Goal: Navigation & Orientation: Understand site structure

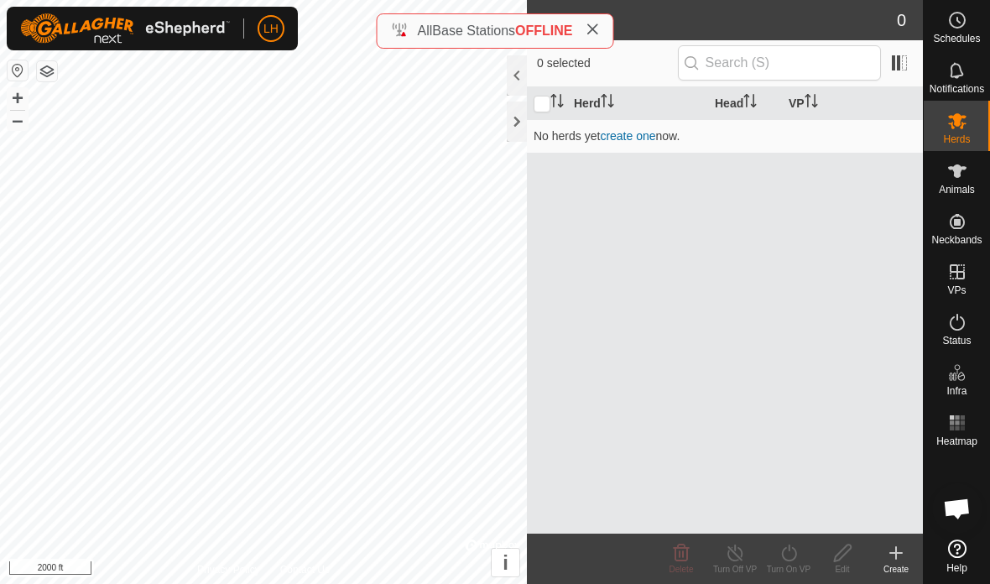
click at [594, 25] on icon at bounding box center [592, 29] width 13 height 13
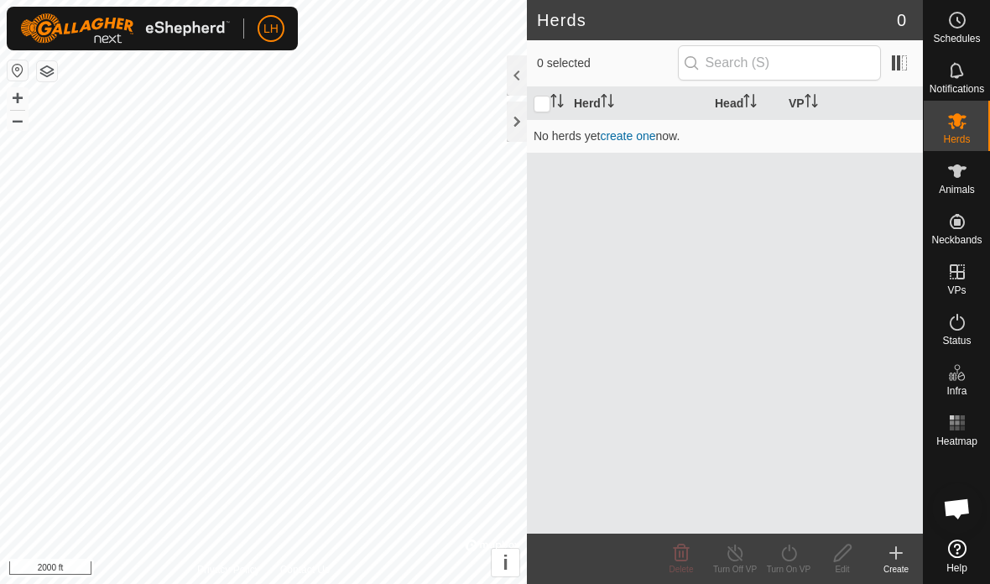
click at [50, 76] on button "button" at bounding box center [47, 71] width 20 height 20
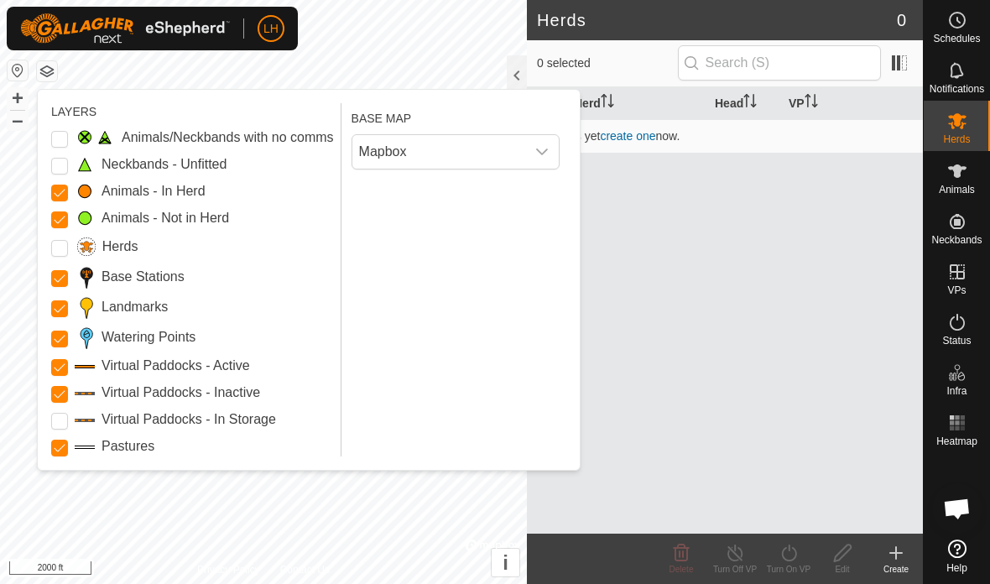
click at [447, 155] on span "Mapbox" at bounding box center [439, 152] width 173 height 34
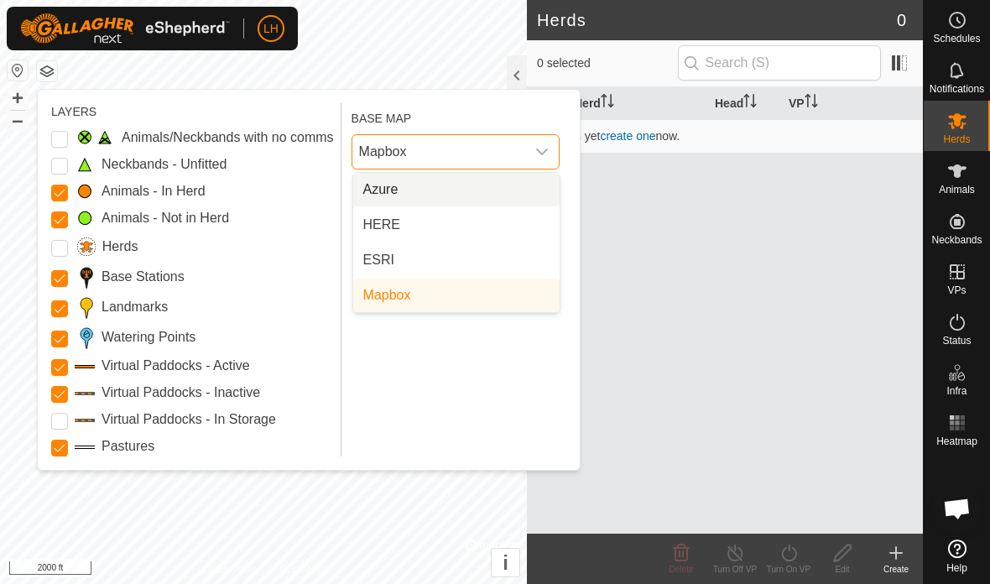
click at [515, 183] on li "Azure" at bounding box center [456, 190] width 206 height 34
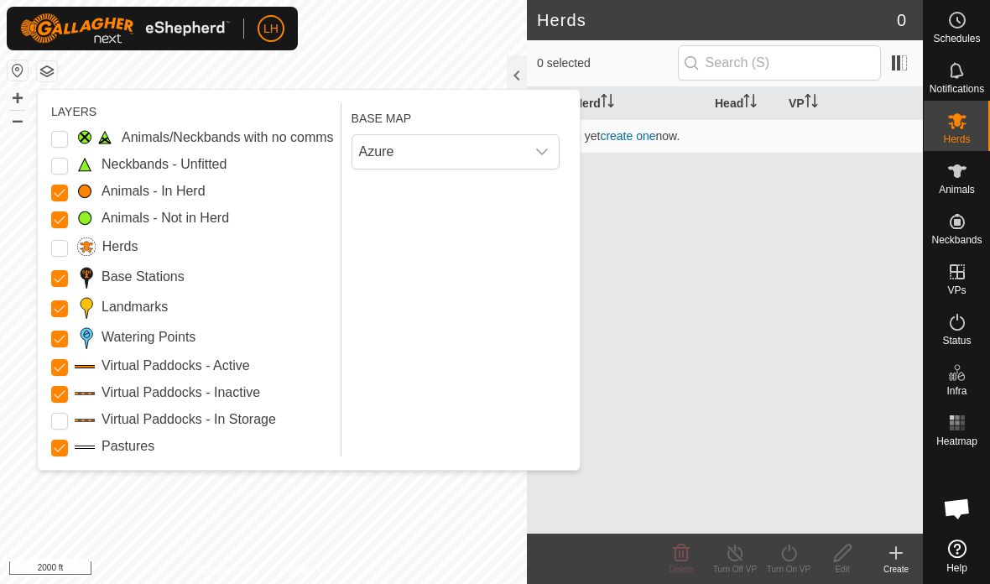
click at [48, 76] on button "button" at bounding box center [47, 71] width 20 height 20
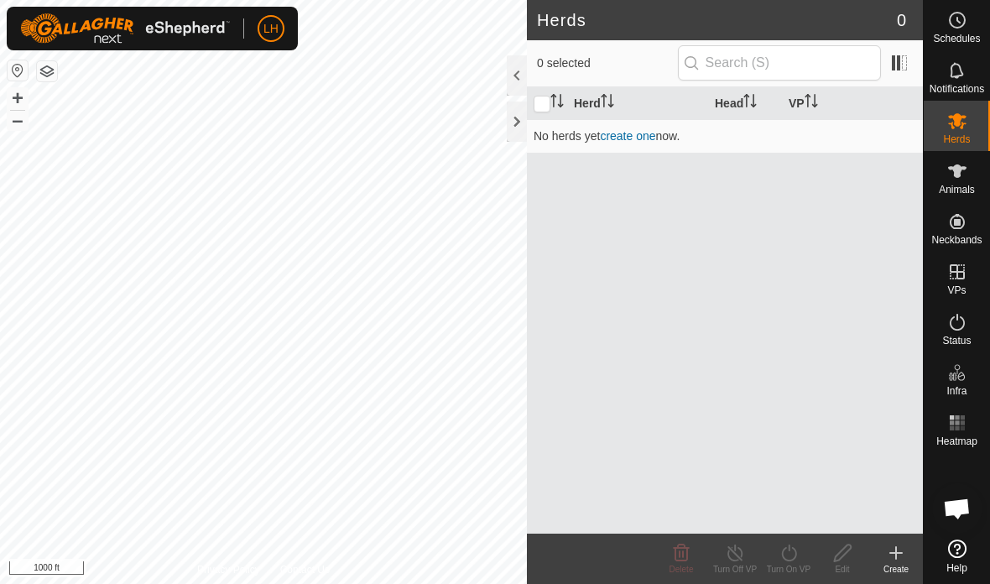
click at [516, 132] on div at bounding box center [517, 122] width 20 height 40
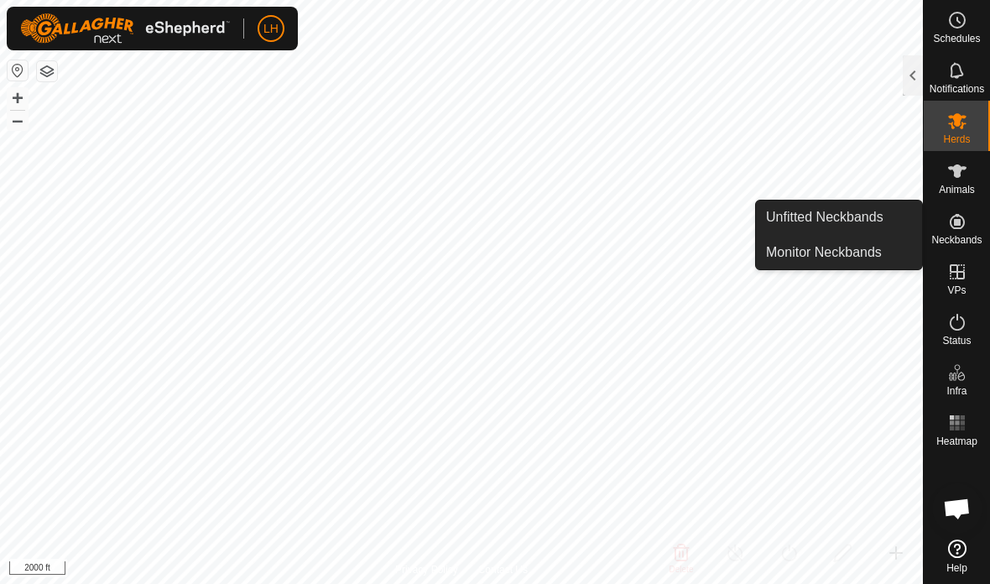
click at [865, 222] on span "Unfitted Neckbands" at bounding box center [825, 217] width 118 height 20
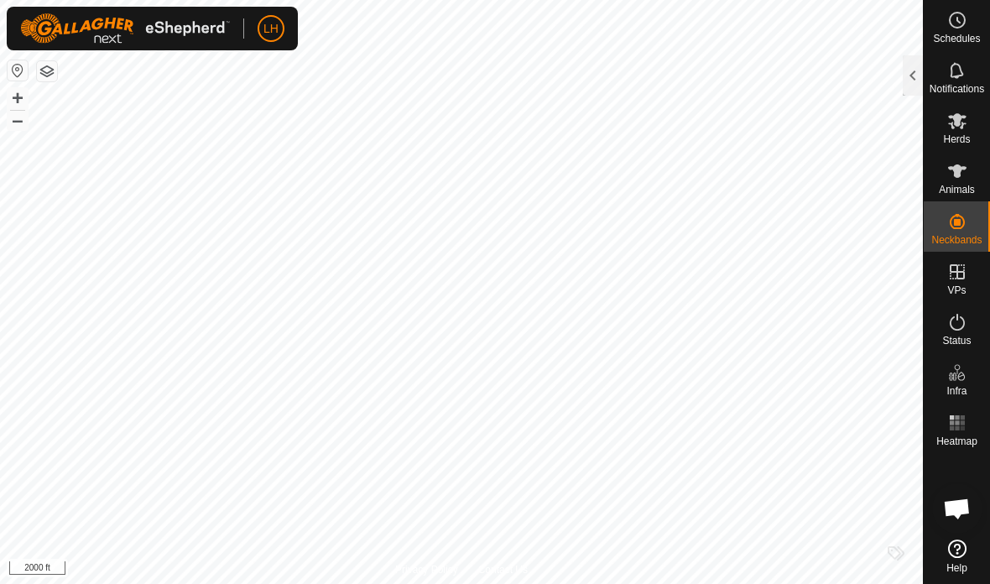
click at [912, 73] on div at bounding box center [913, 75] width 20 height 40
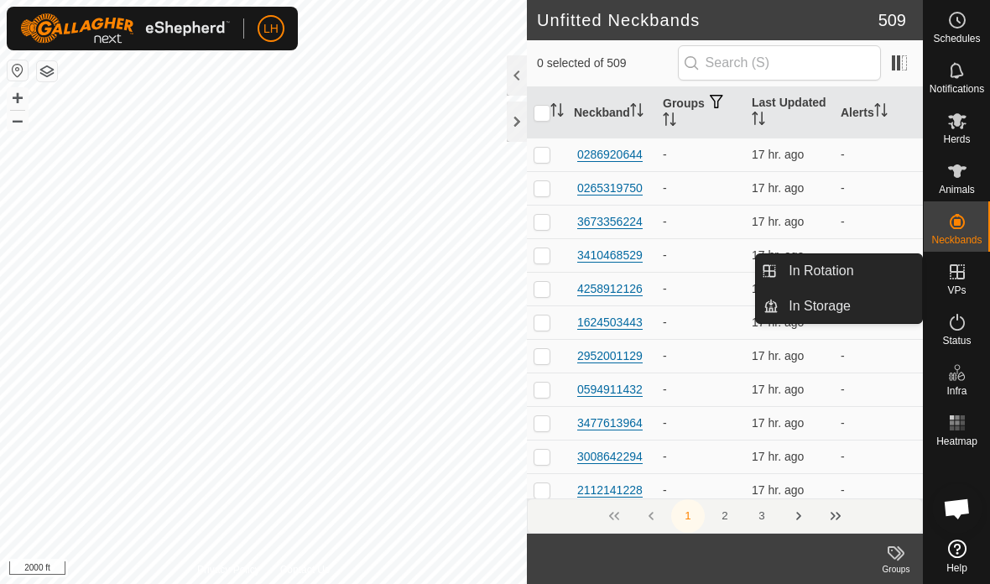
click at [886, 271] on link "In Rotation" at bounding box center [851, 271] width 144 height 34
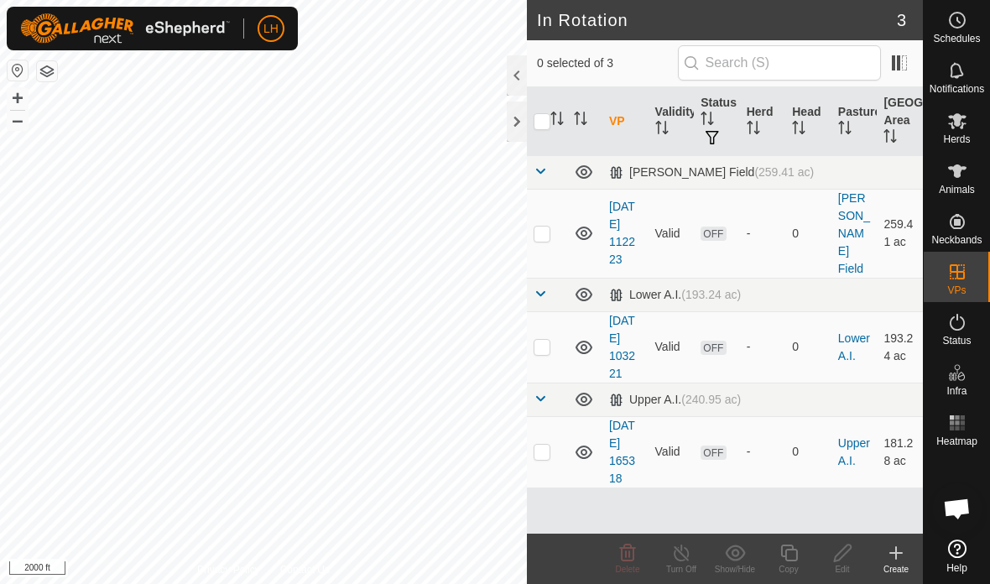
click at [545, 445] on p-checkbox at bounding box center [542, 451] width 17 height 13
checkbox input "true"
click at [959, 321] on icon at bounding box center [958, 322] width 20 height 20
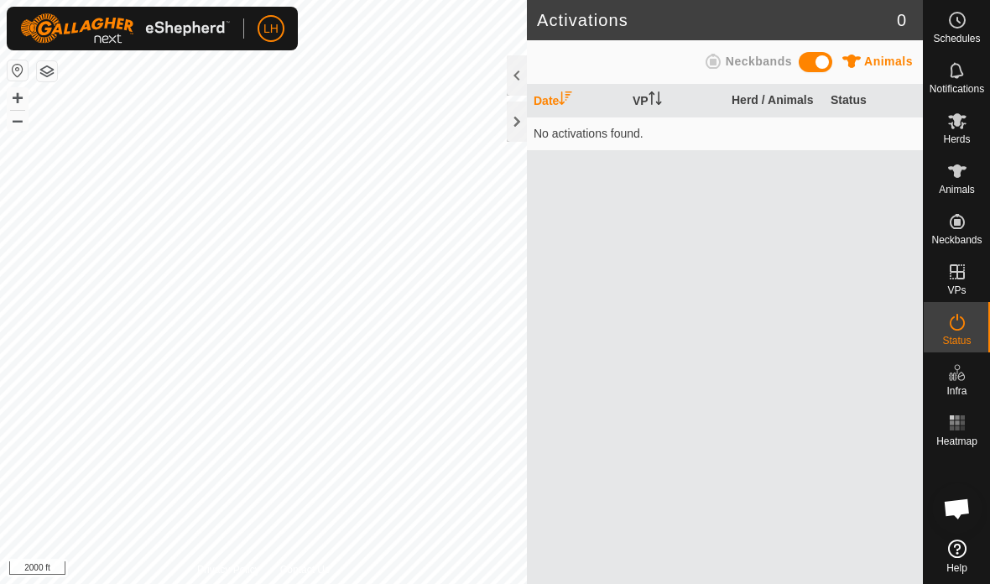
click at [513, 127] on div at bounding box center [517, 122] width 20 height 40
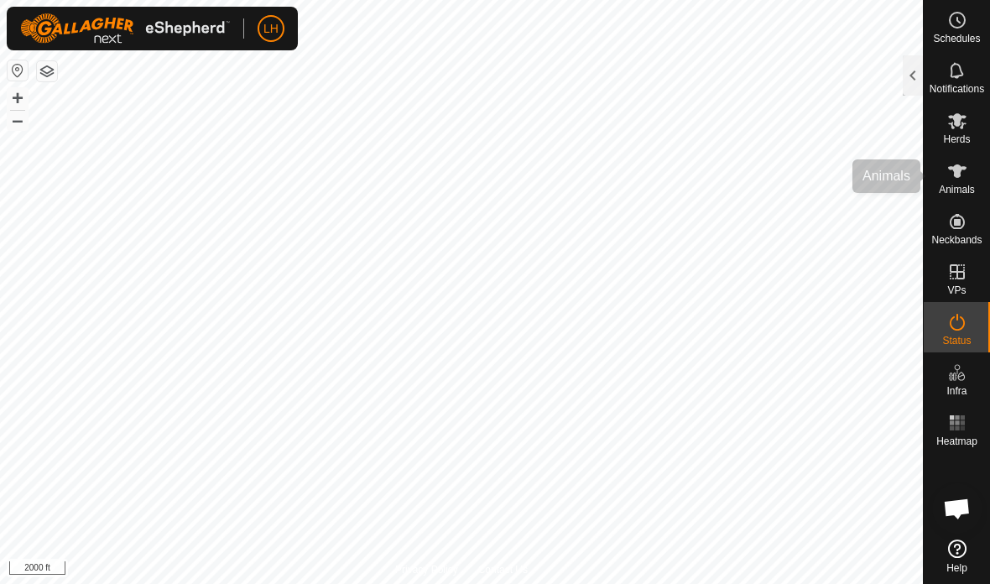
click at [945, 181] on es-animals-svg-icon at bounding box center [958, 171] width 30 height 27
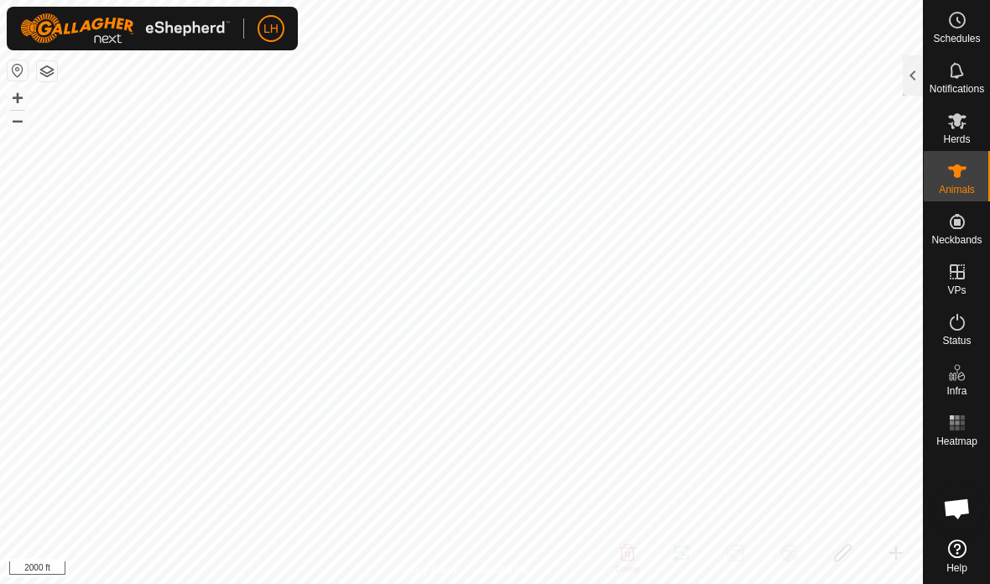
click at [911, 83] on div at bounding box center [913, 75] width 20 height 40
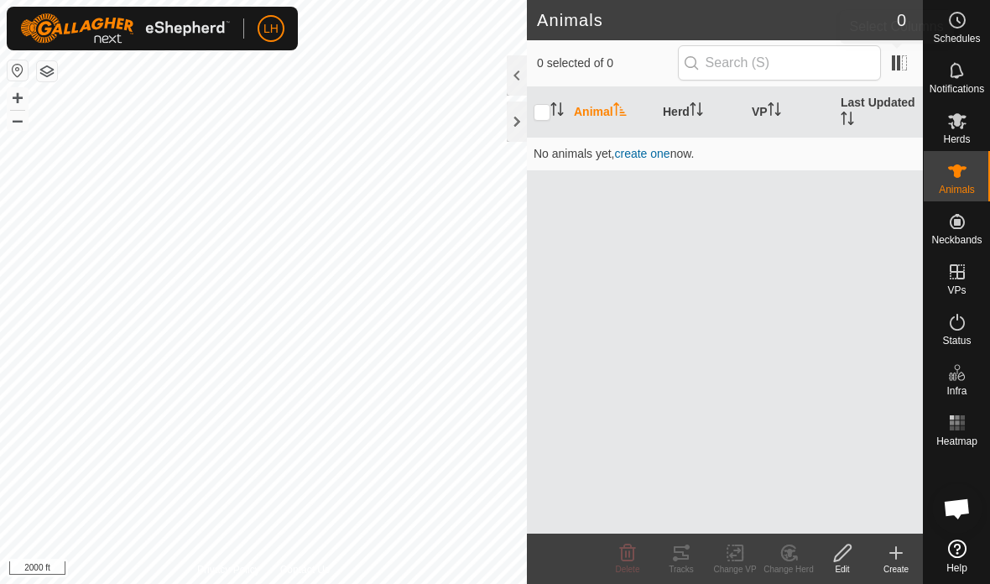
click at [912, 73] on span at bounding box center [899, 63] width 27 height 27
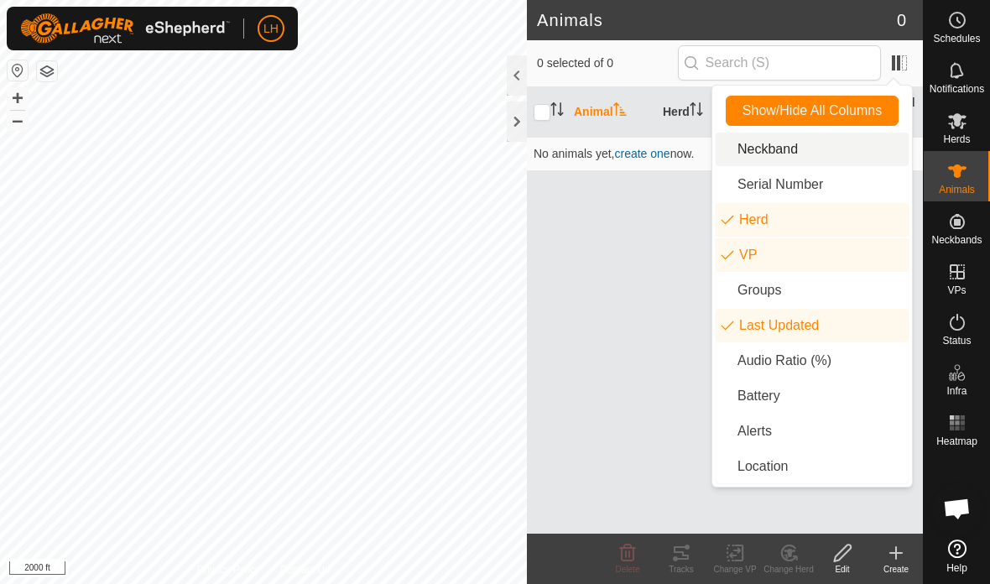
click at [729, 147] on icon "neckband.label.title" at bounding box center [732, 150] width 12 height 12
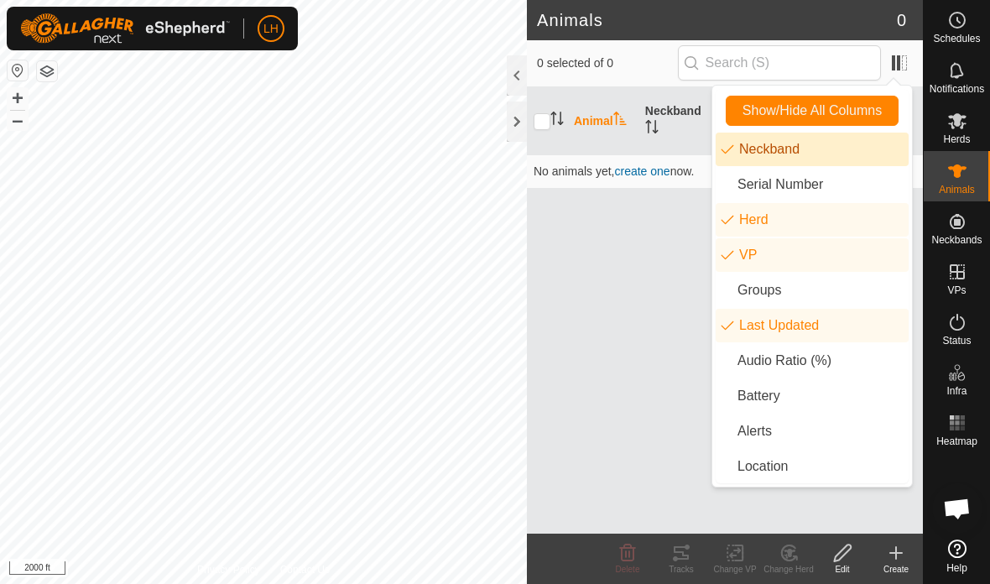
click at [728, 190] on icon "neckband.label.serialNumber" at bounding box center [732, 185] width 12 height 12
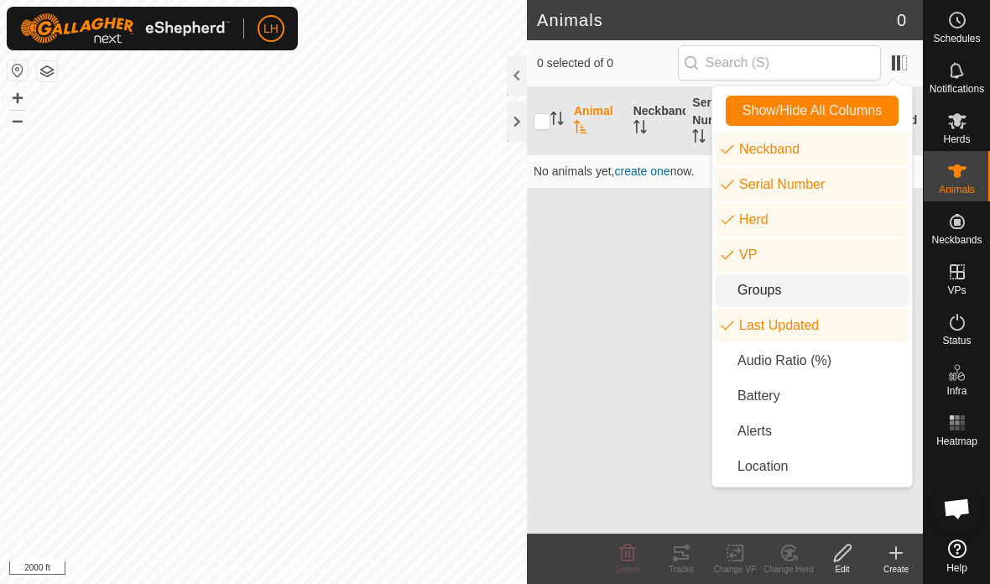
click at [725, 294] on li "Groups" at bounding box center [812, 291] width 193 height 34
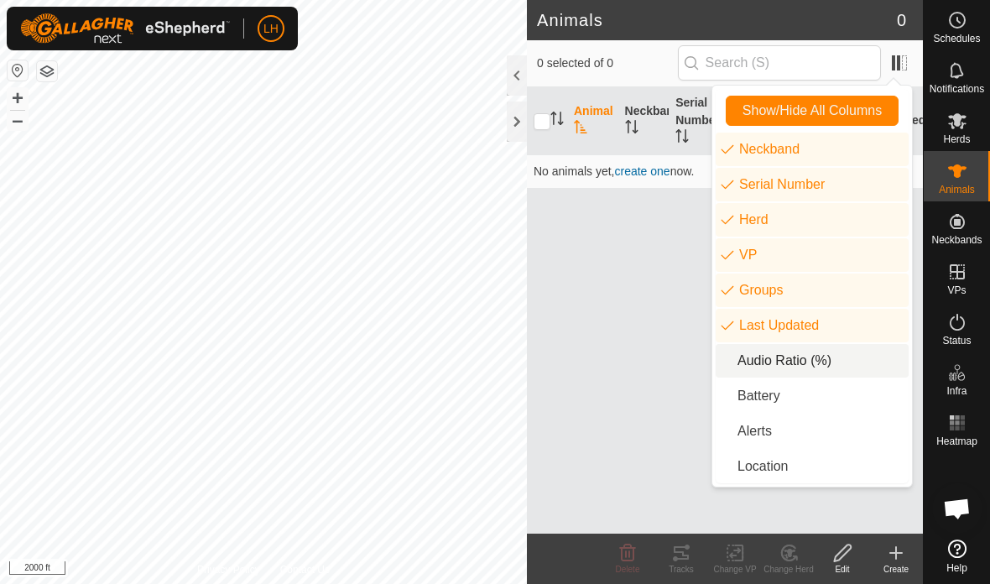
click at [723, 363] on li "Audio Ratio (%)" at bounding box center [812, 361] width 193 height 34
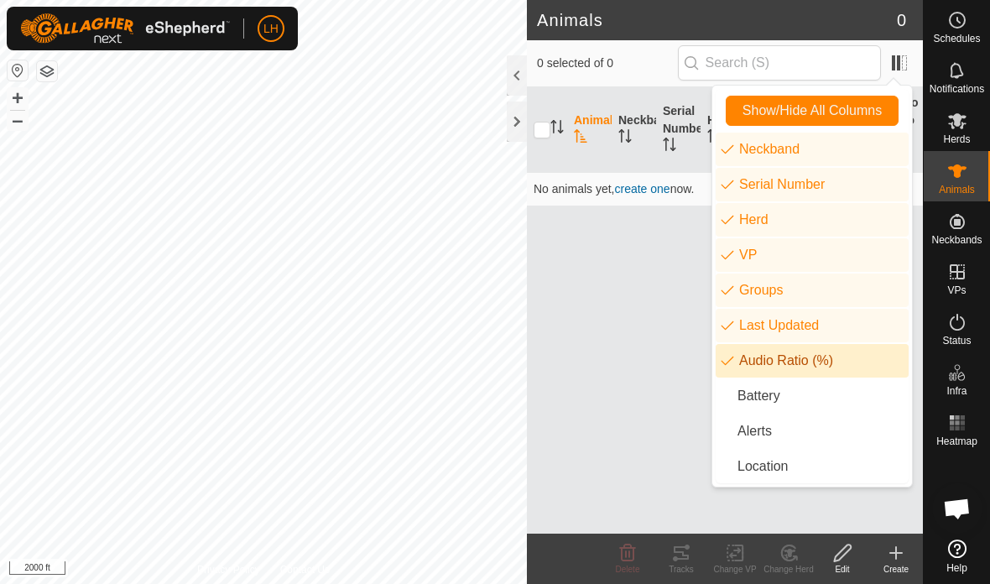
click at [729, 396] on icon "neckband.label.battery" at bounding box center [732, 396] width 12 height 12
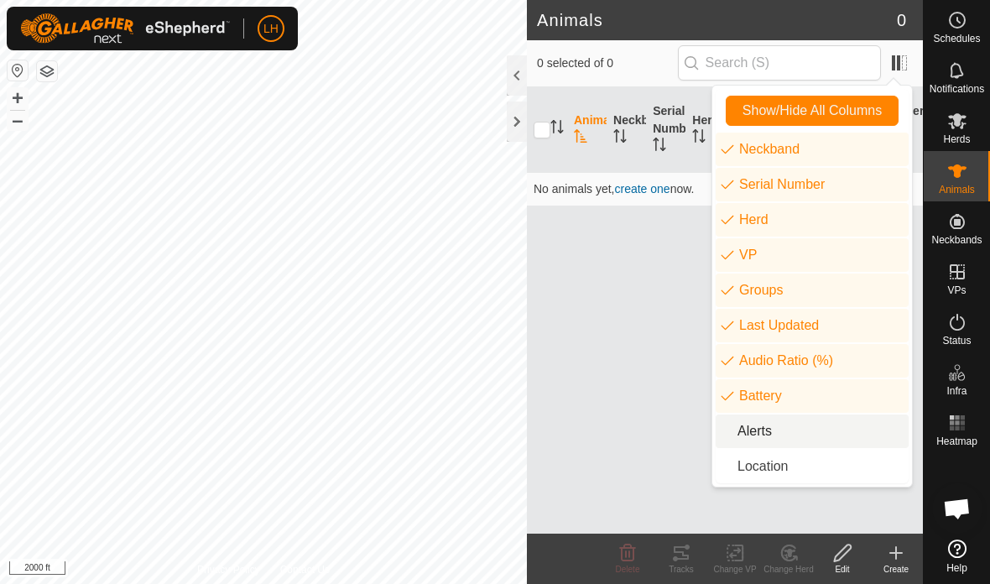
click at [729, 437] on icon "animal.label.alerts" at bounding box center [732, 432] width 12 height 12
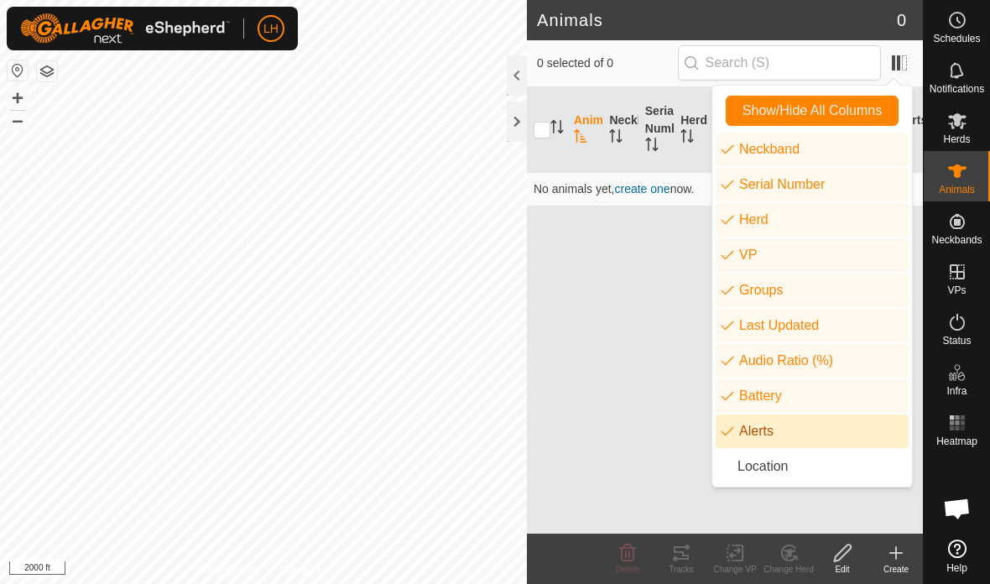
click at [665, 415] on div "Animal Neckband Serial Number Herd VP Groups Last Updated Audio Ratio (%) Batte…" at bounding box center [725, 310] width 396 height 447
click at [893, 59] on span at bounding box center [899, 63] width 27 height 27
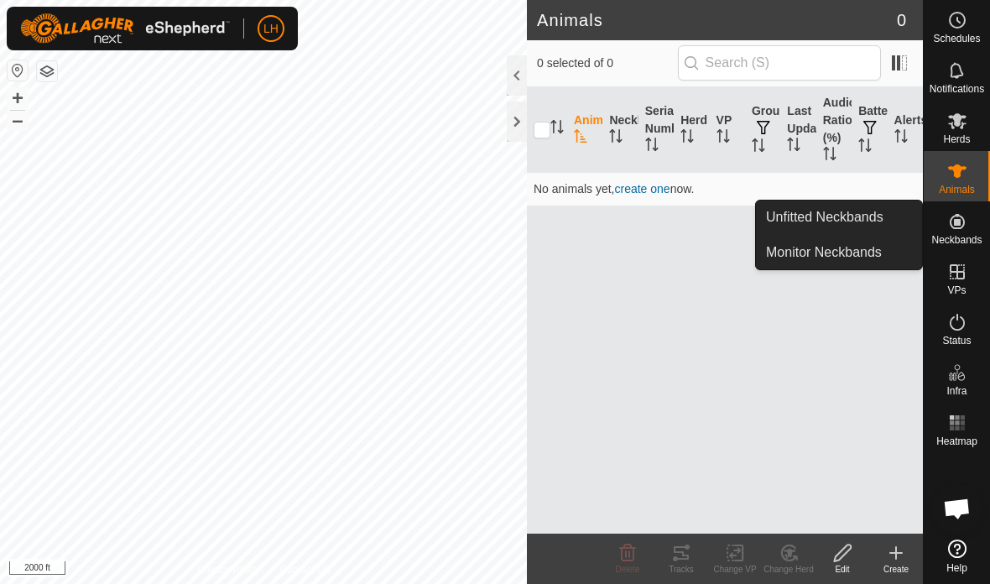
click at [886, 220] on link "Unfitted Neckbands" at bounding box center [839, 218] width 166 height 34
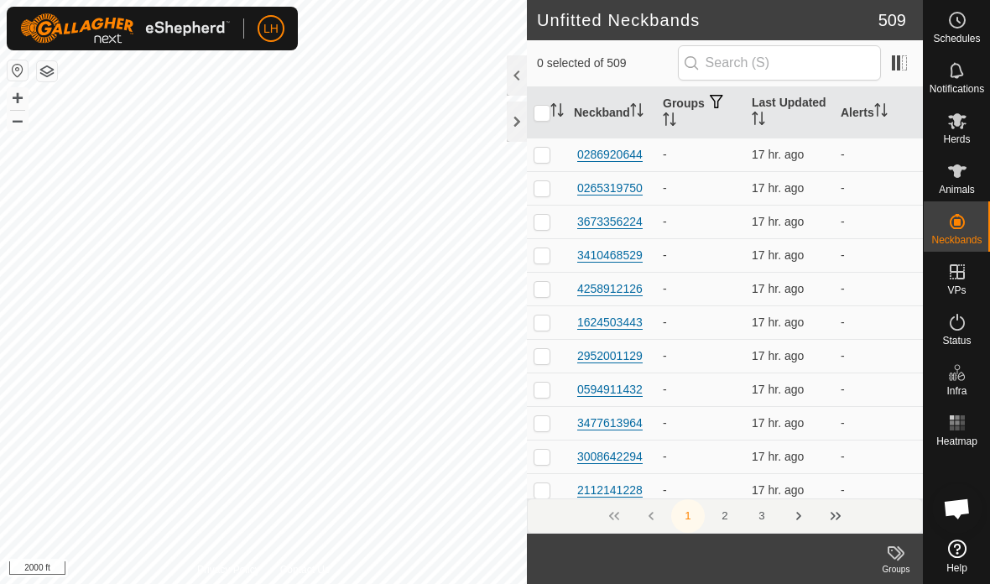
click at [957, 331] on icon at bounding box center [958, 322] width 20 height 20
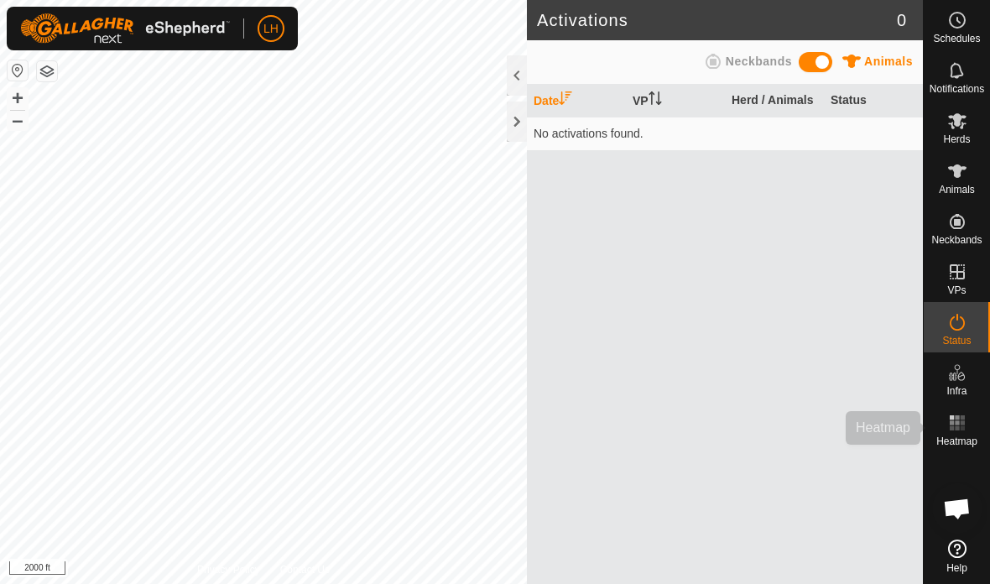
click at [959, 425] on rect at bounding box center [957, 423] width 4 height 4
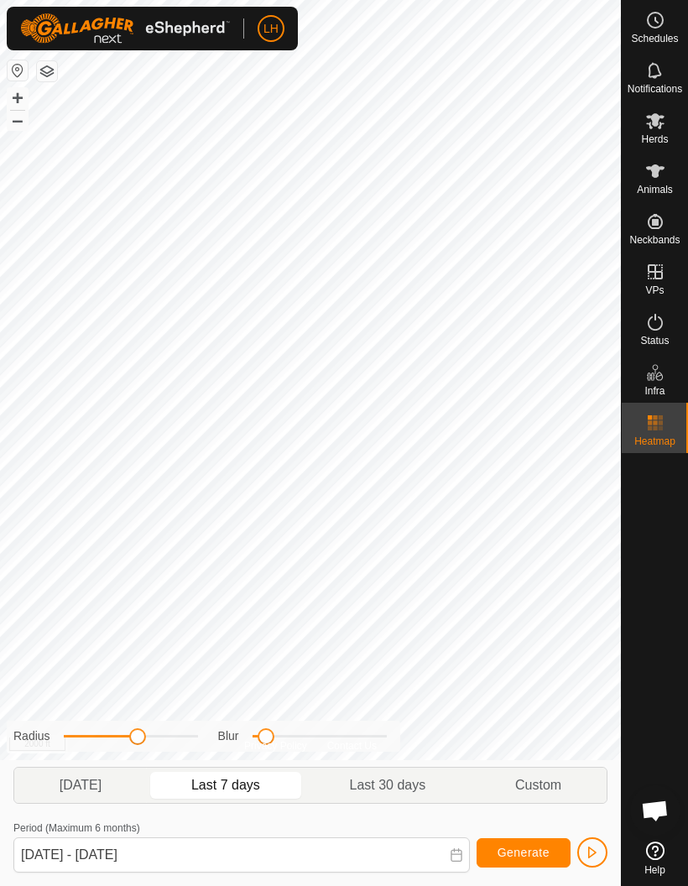
click at [661, 350] on div "Status" at bounding box center [655, 327] width 66 height 50
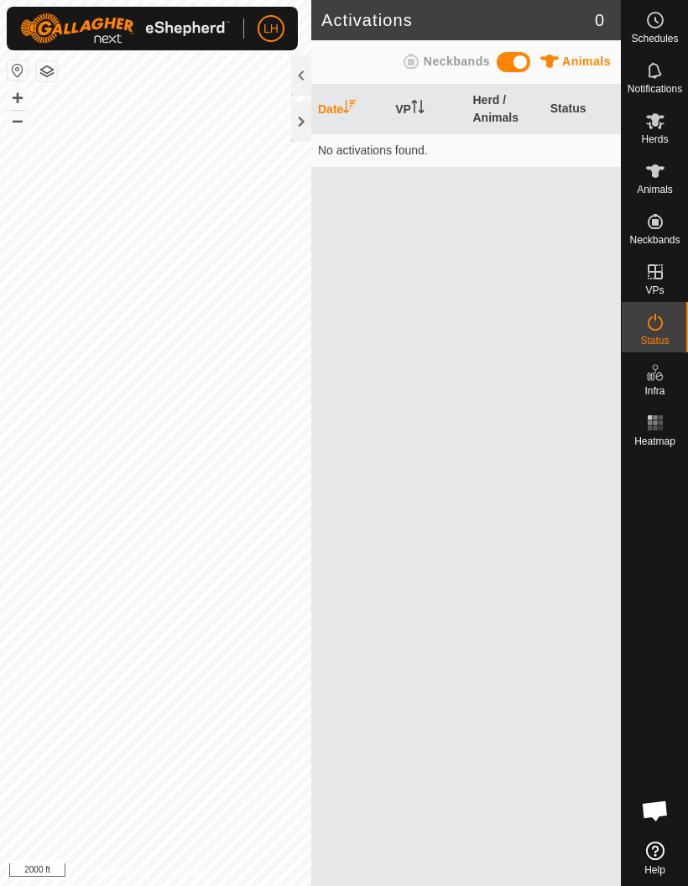
click at [673, 352] on div "Status" at bounding box center [655, 327] width 66 height 50
click at [676, 352] on div "Status" at bounding box center [655, 327] width 66 height 50
